Goal: Check status: Check status

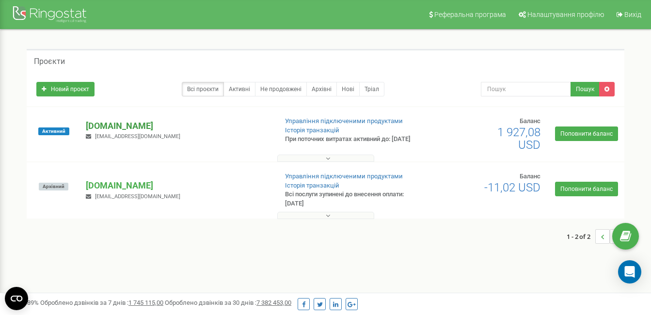
click at [96, 130] on p "[DOMAIN_NAME]" at bounding box center [177, 126] width 183 height 13
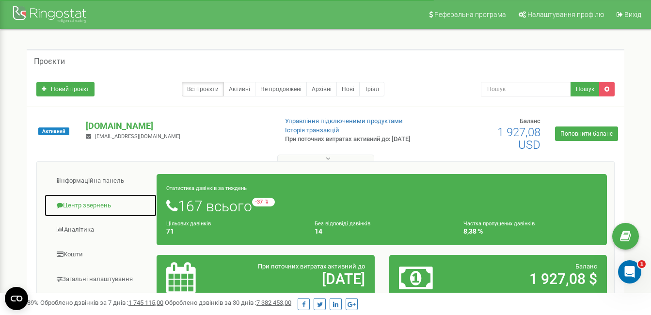
click at [99, 204] on link "Центр звернень" at bounding box center [100, 206] width 113 height 24
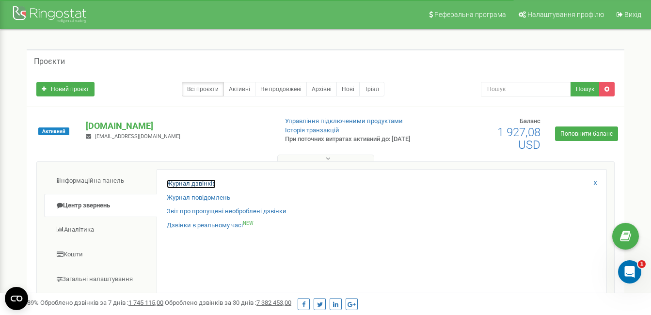
click at [191, 185] on link "Журнал дзвінків" at bounding box center [191, 183] width 49 height 9
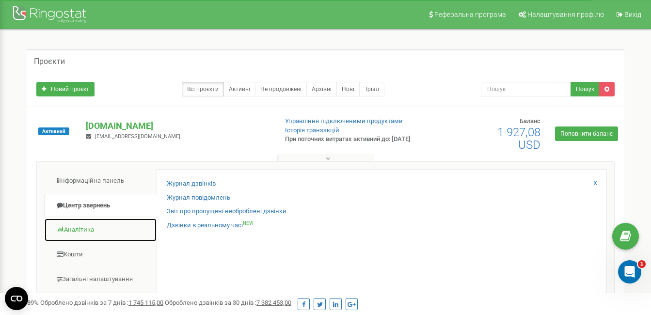
click at [66, 232] on link "Аналiтика" at bounding box center [100, 230] width 113 height 24
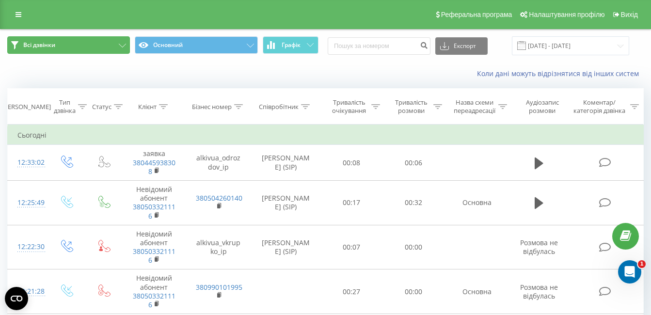
click at [47, 50] on button "Всі дзвінки" at bounding box center [68, 44] width 123 height 17
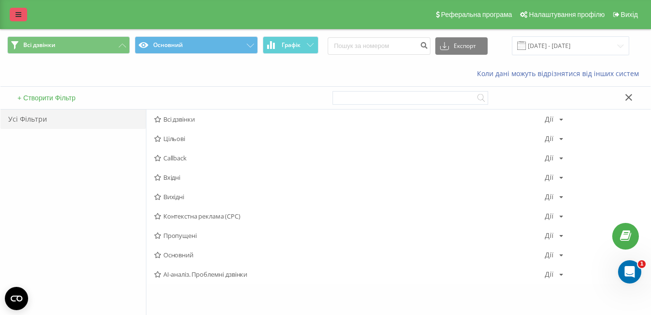
click at [17, 11] on icon at bounding box center [19, 14] width 6 height 7
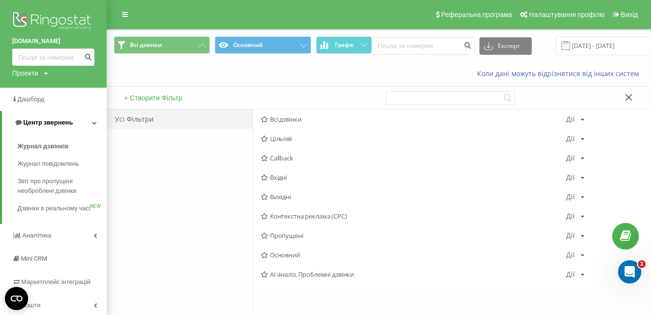
click at [66, 123] on span "Центр звернень" at bounding box center [47, 122] width 49 height 7
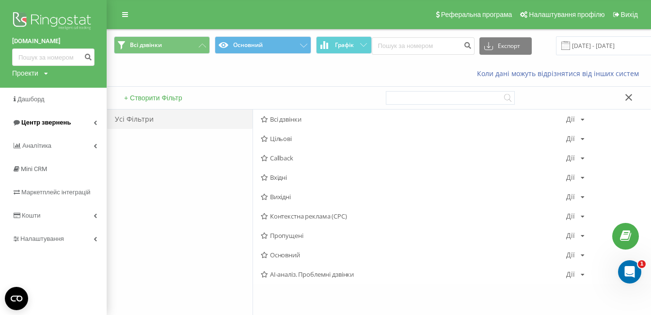
click at [96, 121] on icon at bounding box center [95, 122] width 3 height 5
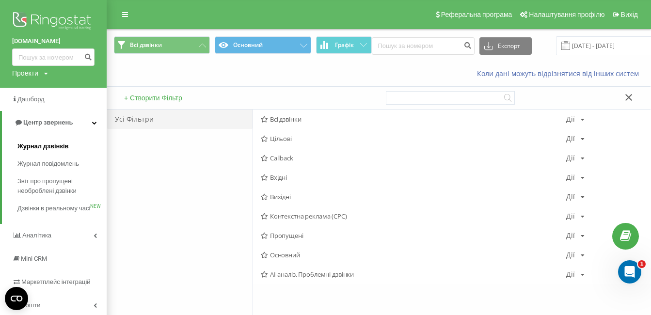
click at [34, 142] on span "Журнал дзвінків" at bounding box center [42, 147] width 51 height 10
click at [48, 148] on span "Журнал дзвінків" at bounding box center [42, 147] width 51 height 10
click at [297, 116] on span "Всі дзвінки" at bounding box center [413, 119] width 305 height 7
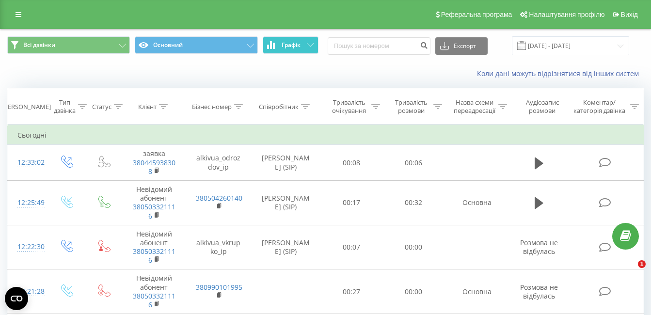
click at [294, 44] on span "Графік" at bounding box center [291, 45] width 19 height 7
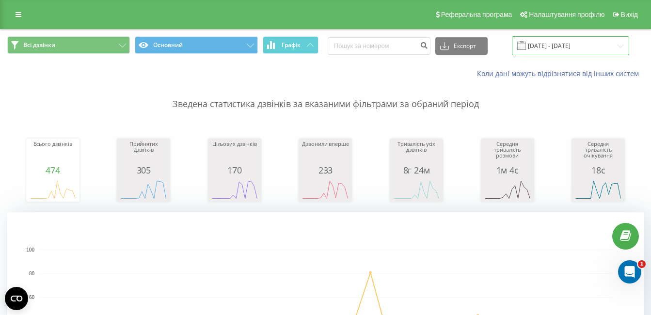
click at [570, 46] on input "22.08.2025 - 22.09.2025" at bounding box center [570, 45] width 117 height 19
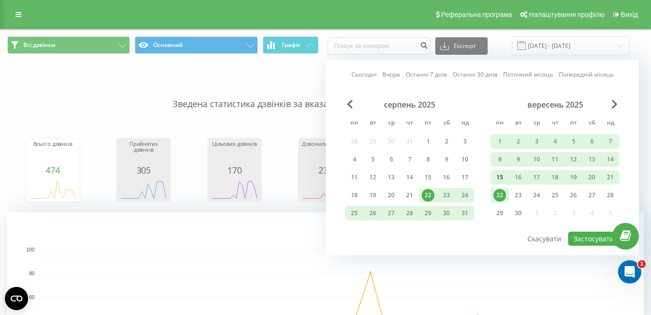
click at [499, 178] on div "15" at bounding box center [500, 177] width 13 height 13
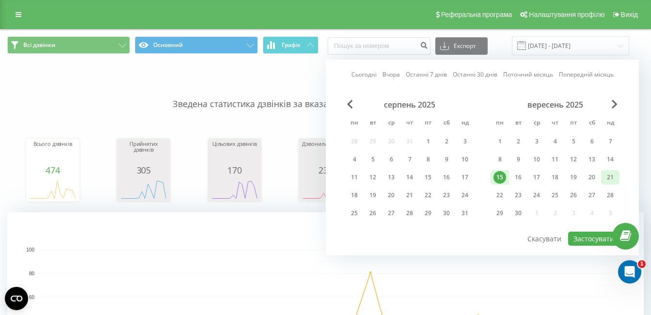
click at [613, 178] on div "21" at bounding box center [610, 177] width 13 height 13
click at [596, 239] on button "Застосувати" at bounding box center [593, 239] width 51 height 14
type input "15.09.2025 - 21.09.2025"
